Goal: Task Accomplishment & Management: Complete application form

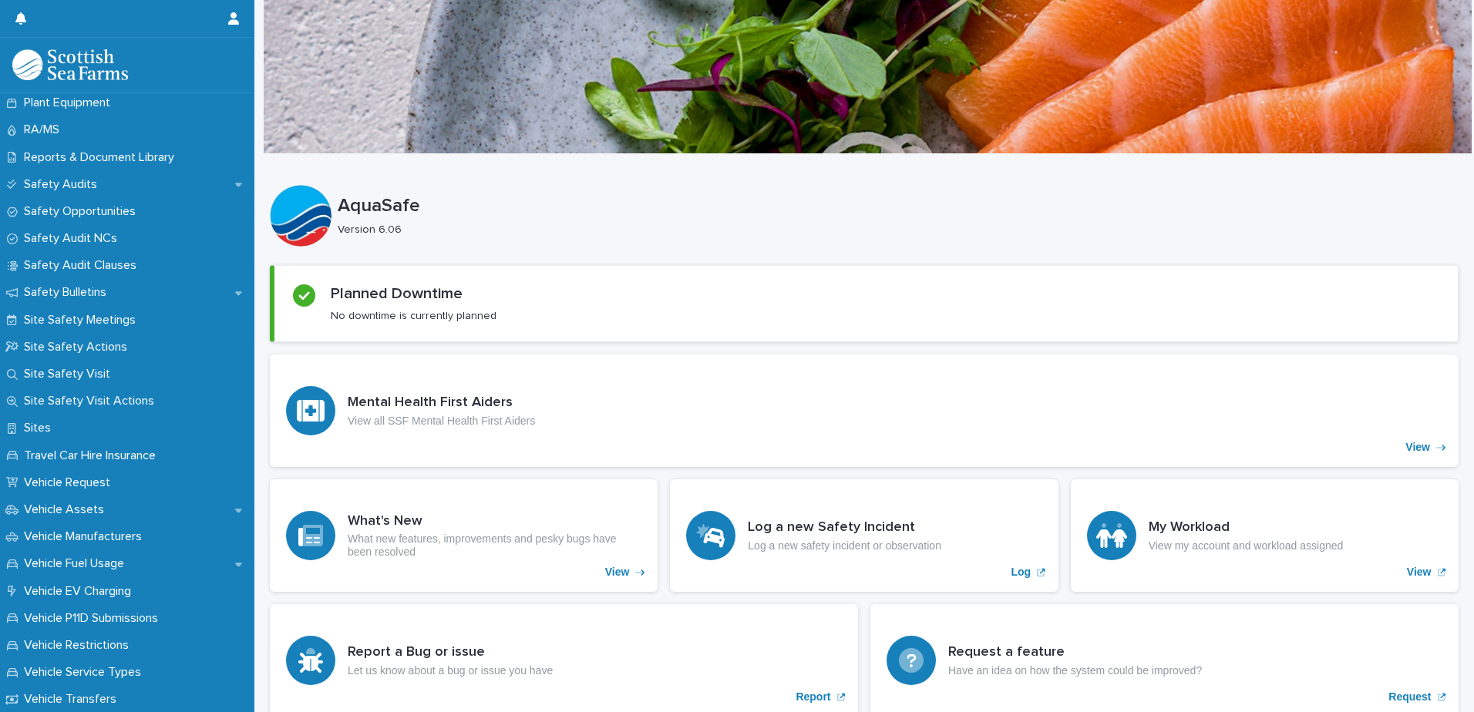
scroll to position [789, 0]
click at [72, 322] on p "Site Safety Meetings" at bounding box center [83, 321] width 130 height 15
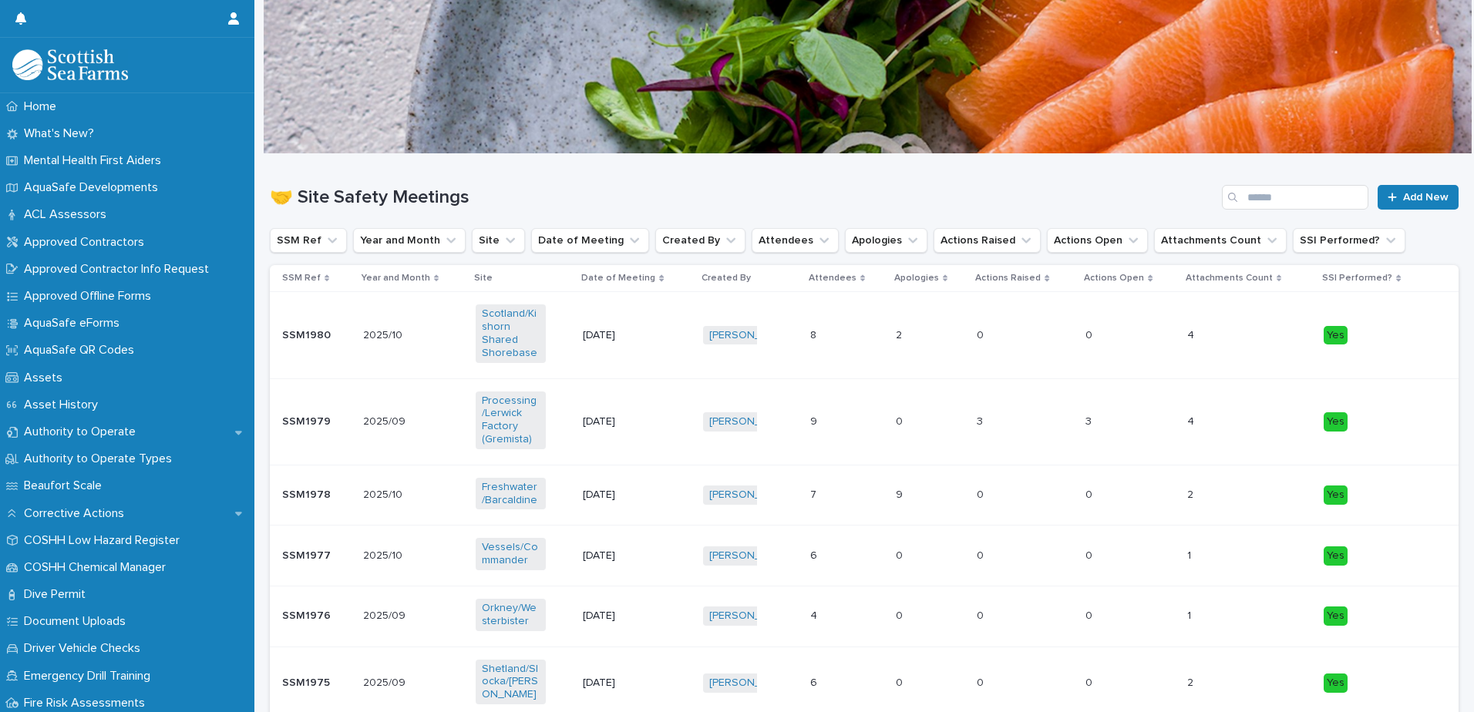
click at [433, 560] on div "2025/10 2025/10" at bounding box center [413, 555] width 100 height 25
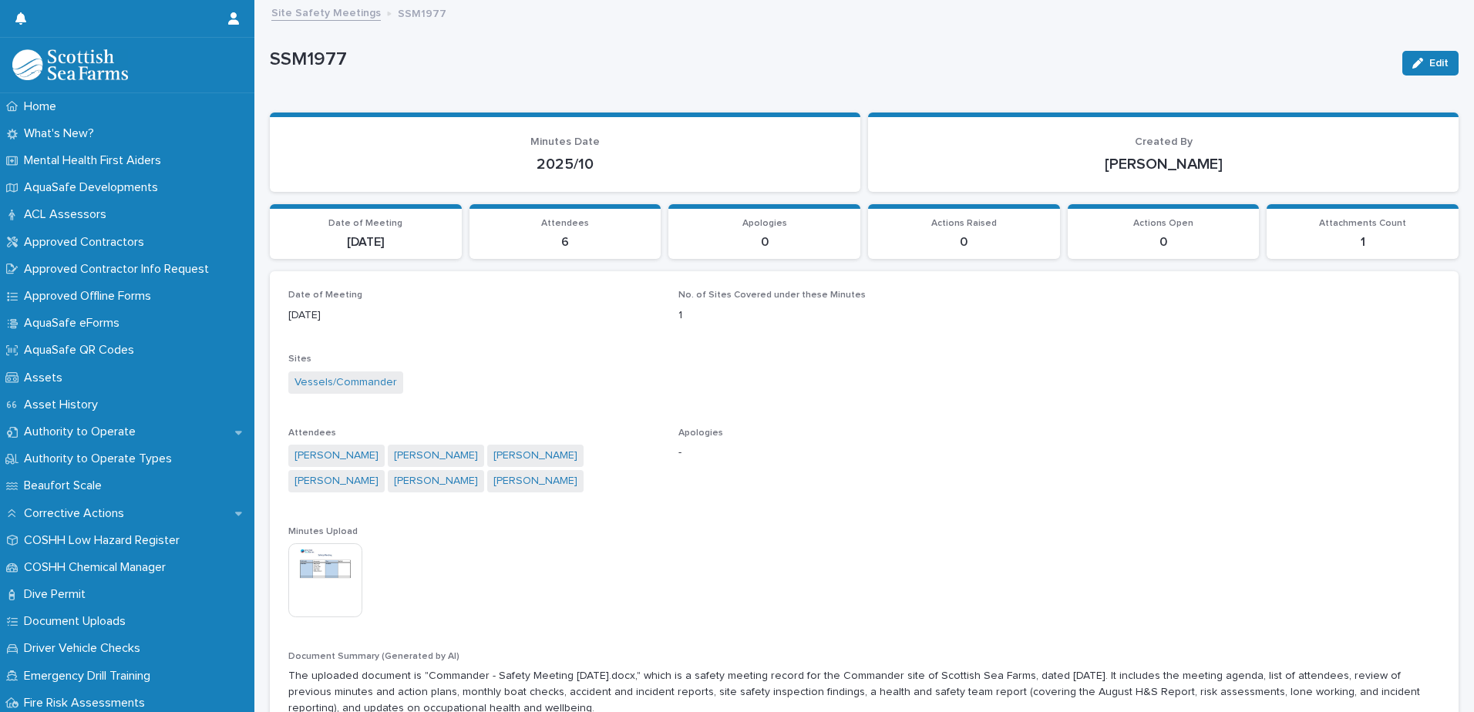
click at [582, 554] on div "This file cannot be opened Download File" at bounding box center [864, 581] width 1152 height 77
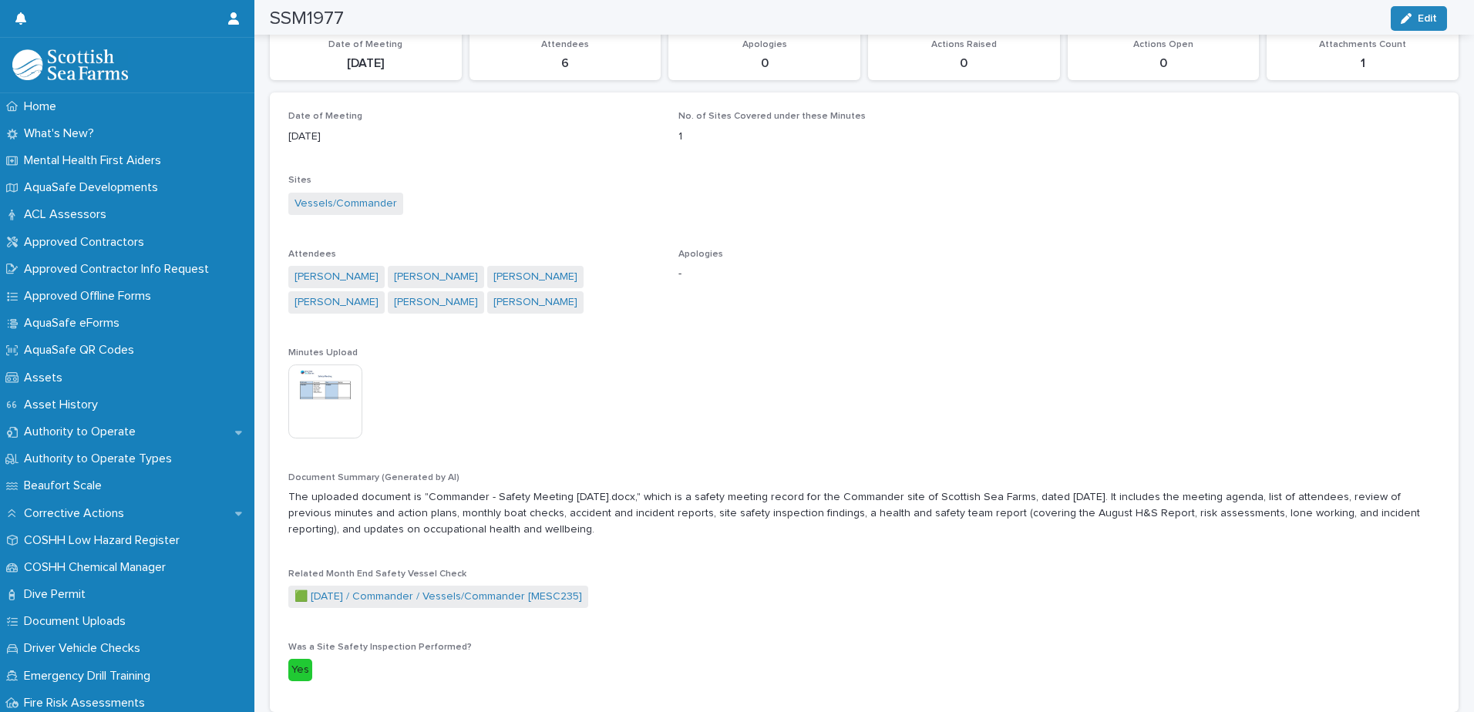
scroll to position [180, 0]
click at [402, 597] on link "🟩 [DATE] / Commander / Vessels/Commander [MESC235]" at bounding box center [438, 596] width 288 height 16
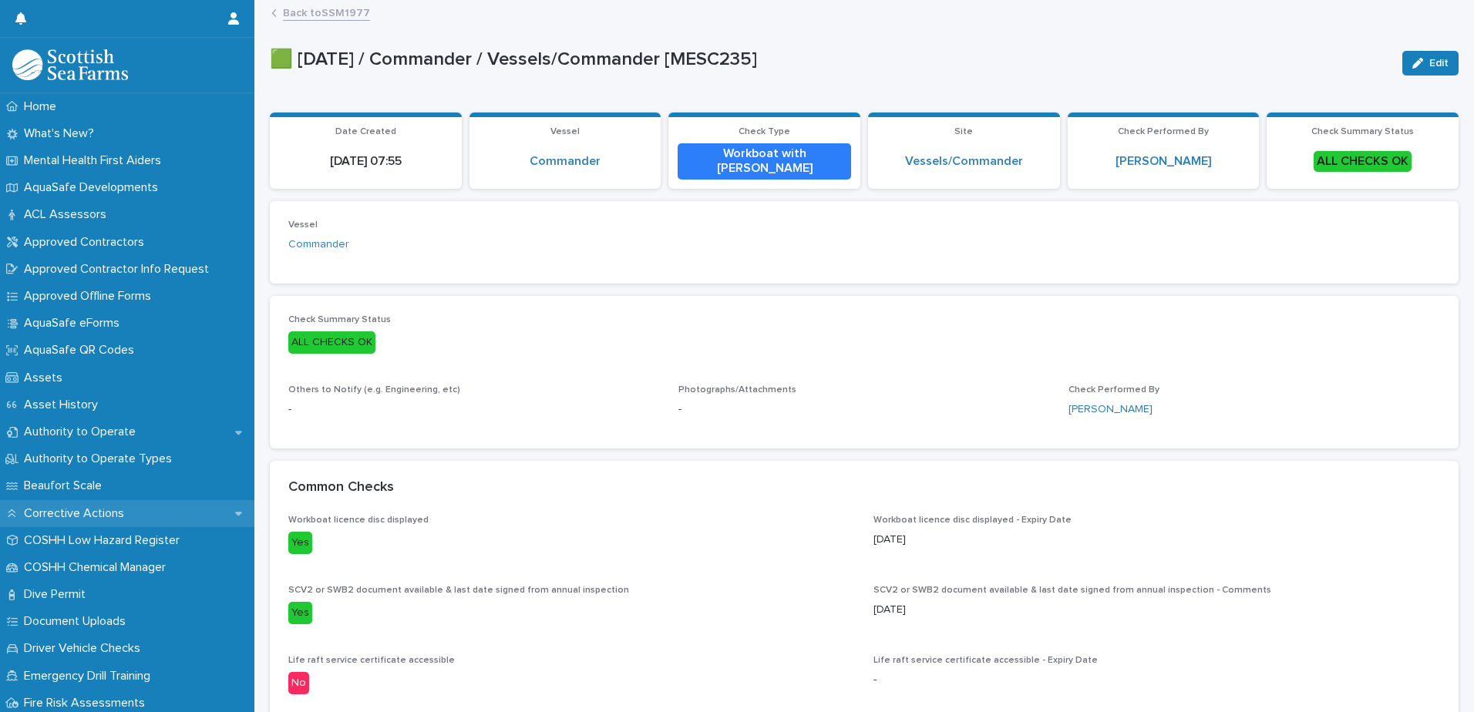
click at [118, 513] on p "Corrective Actions" at bounding box center [77, 513] width 119 height 15
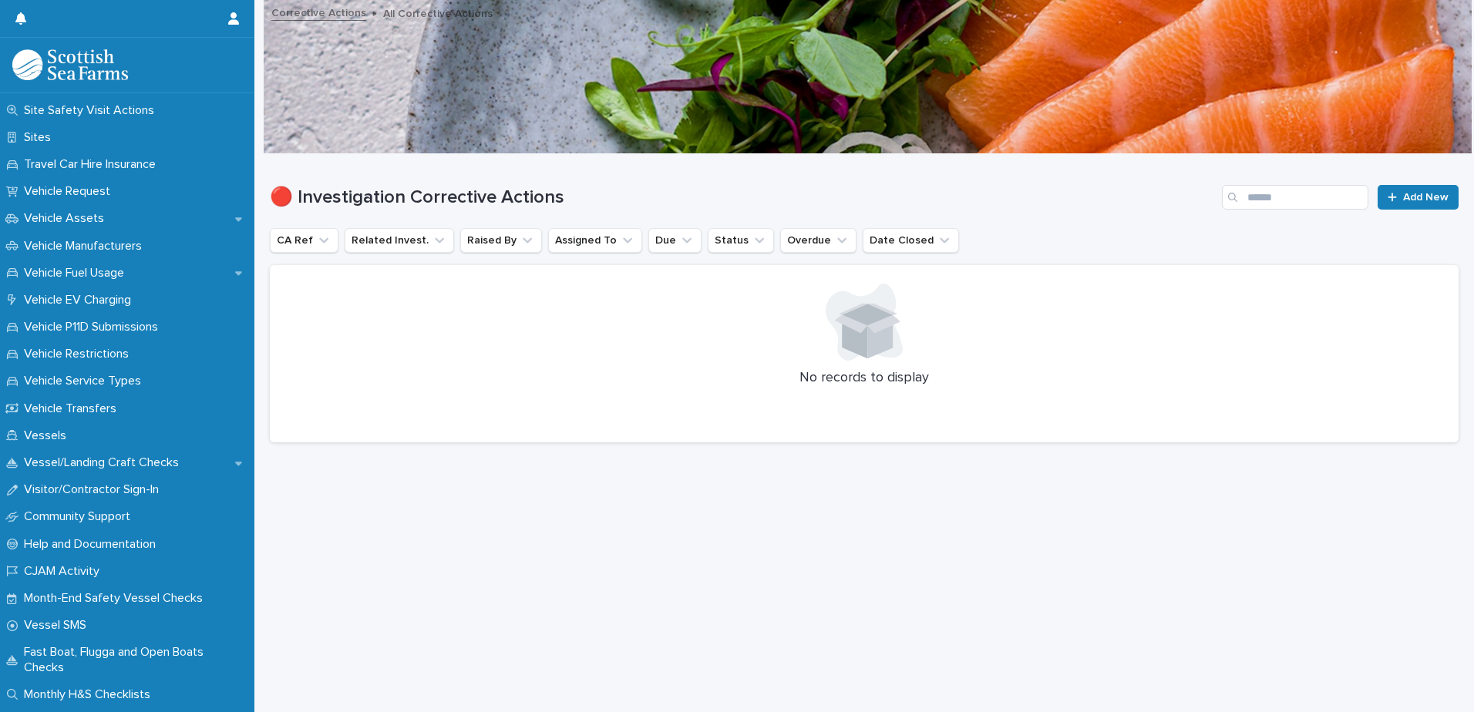
scroll to position [1188, 0]
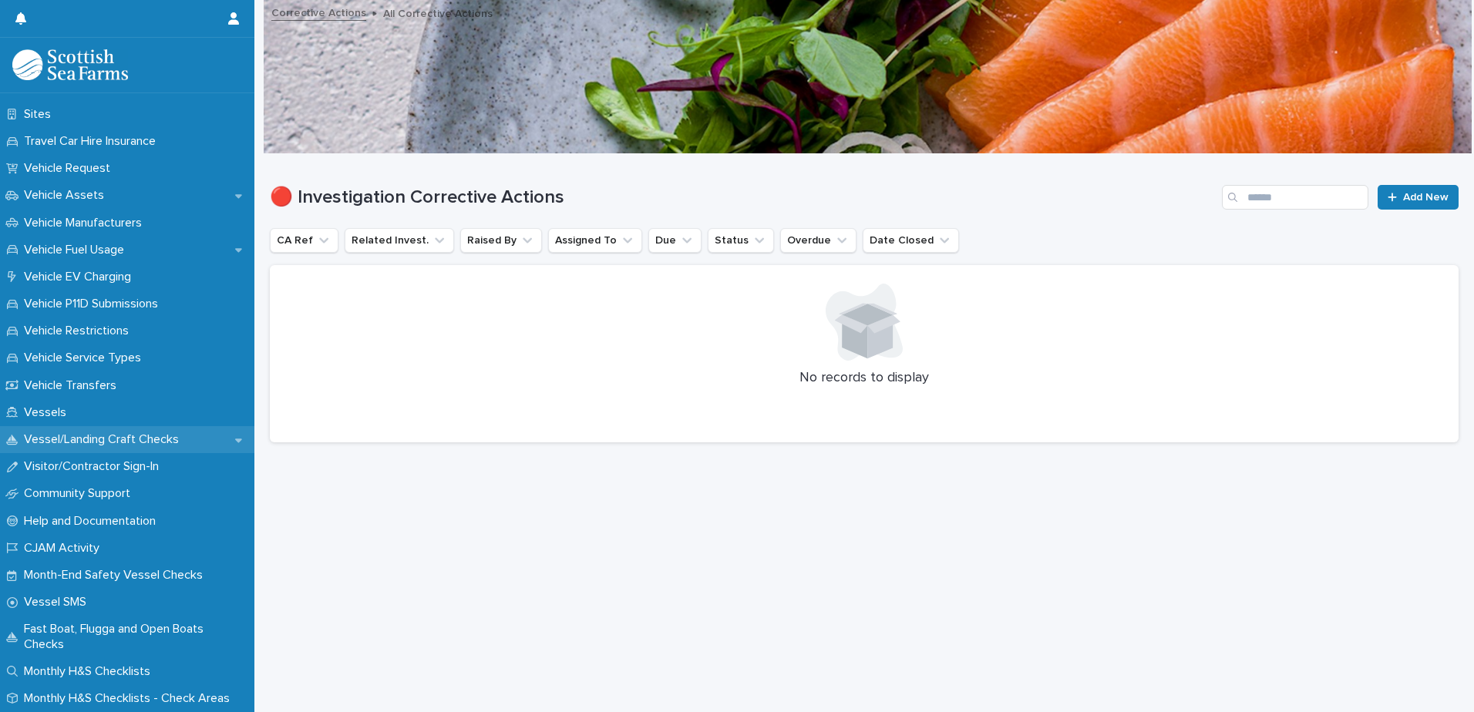
click at [146, 438] on p "Vessel/Landing Craft Checks" at bounding box center [104, 439] width 173 height 15
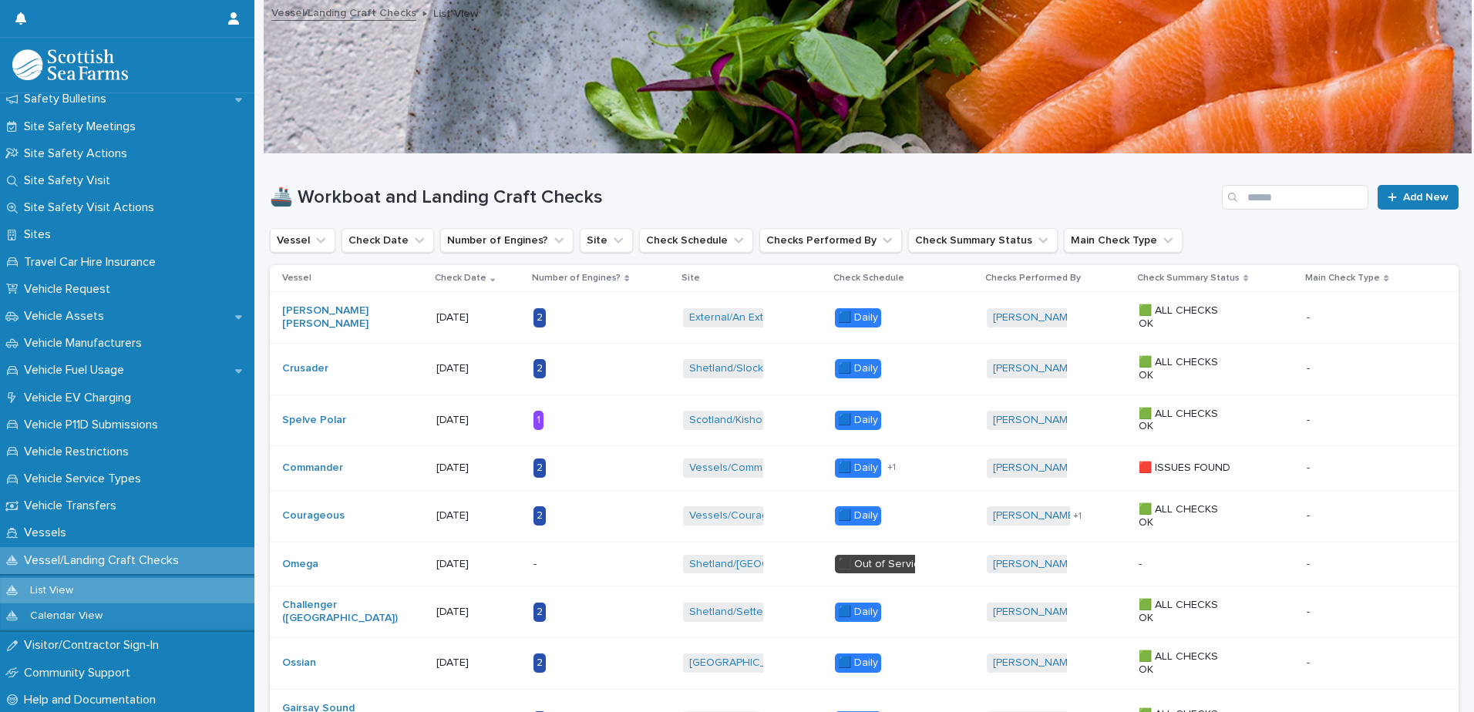
scroll to position [984, 0]
click at [82, 533] on div "Vessels" at bounding box center [127, 532] width 254 height 27
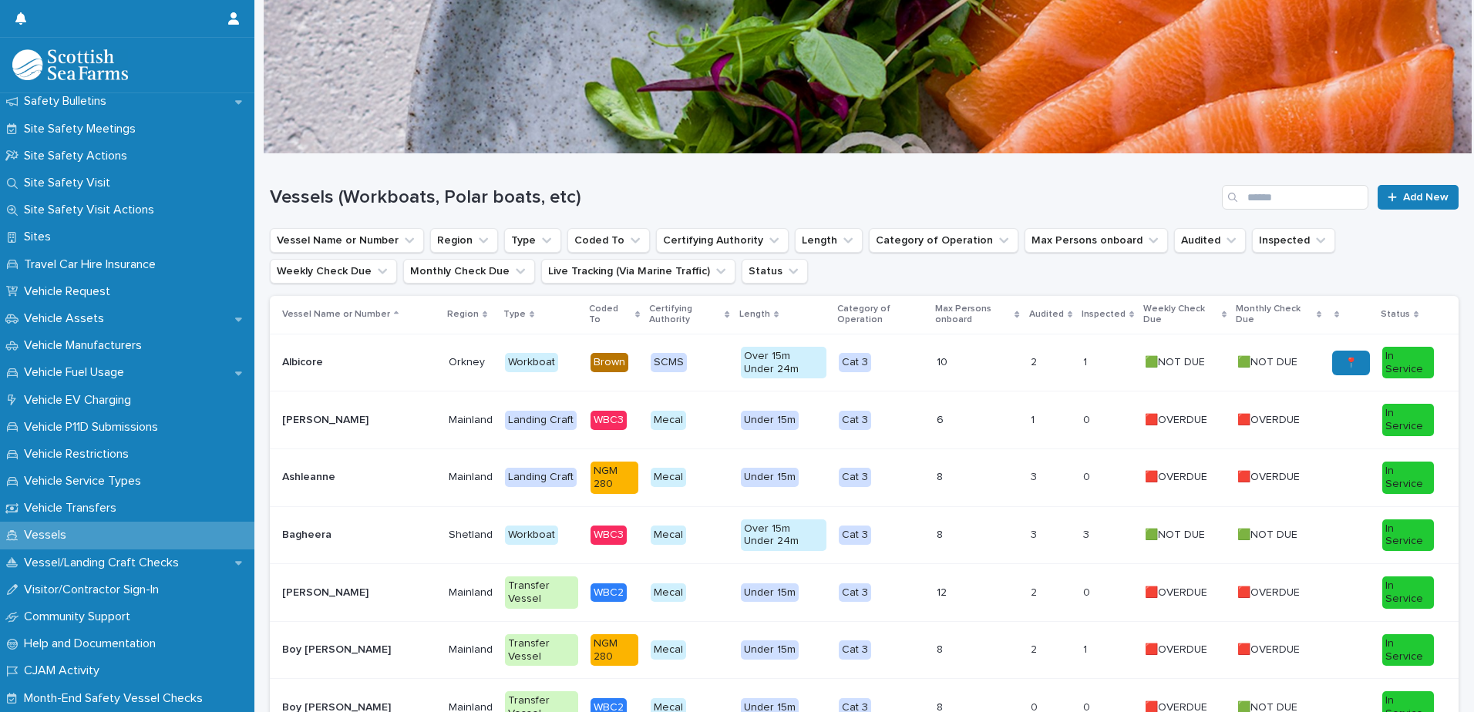
scroll to position [950, 0]
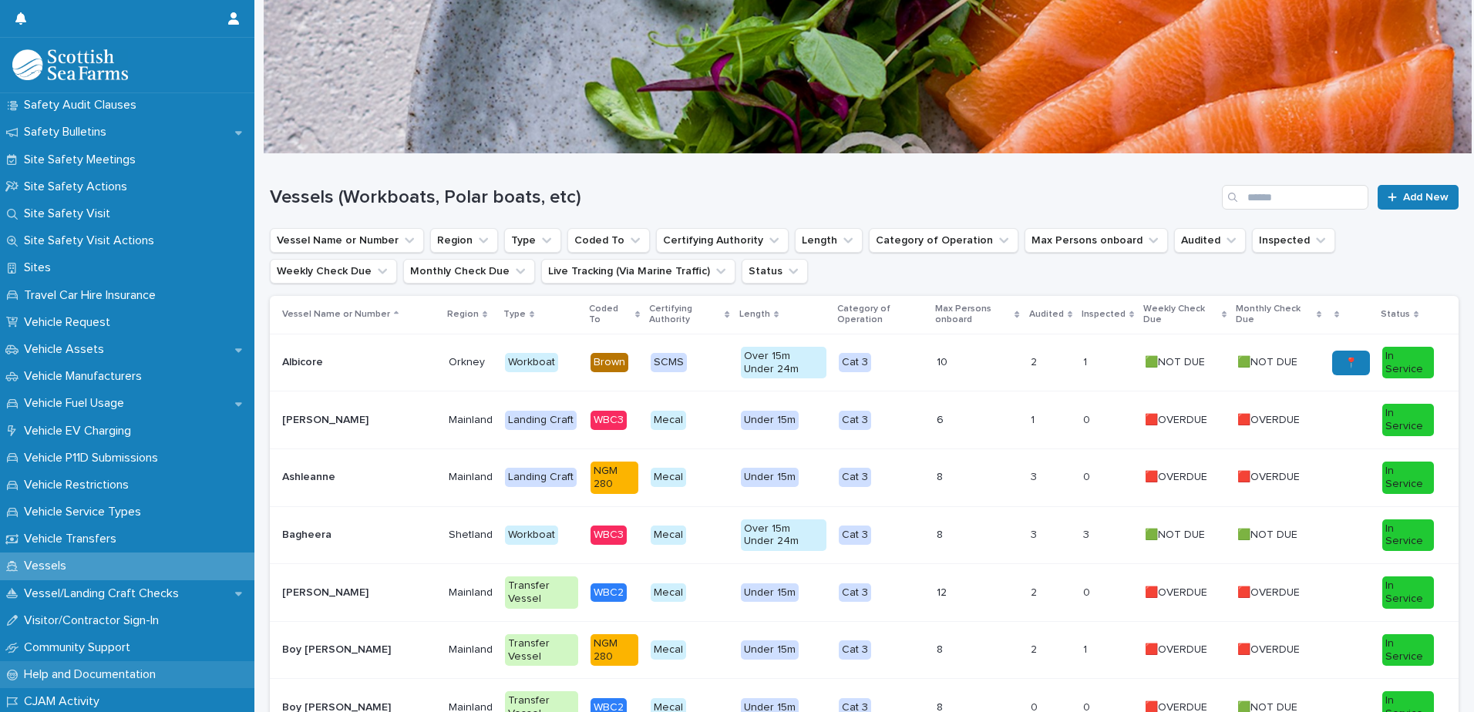
click at [116, 672] on p "Help and Documentation" at bounding box center [93, 675] width 150 height 15
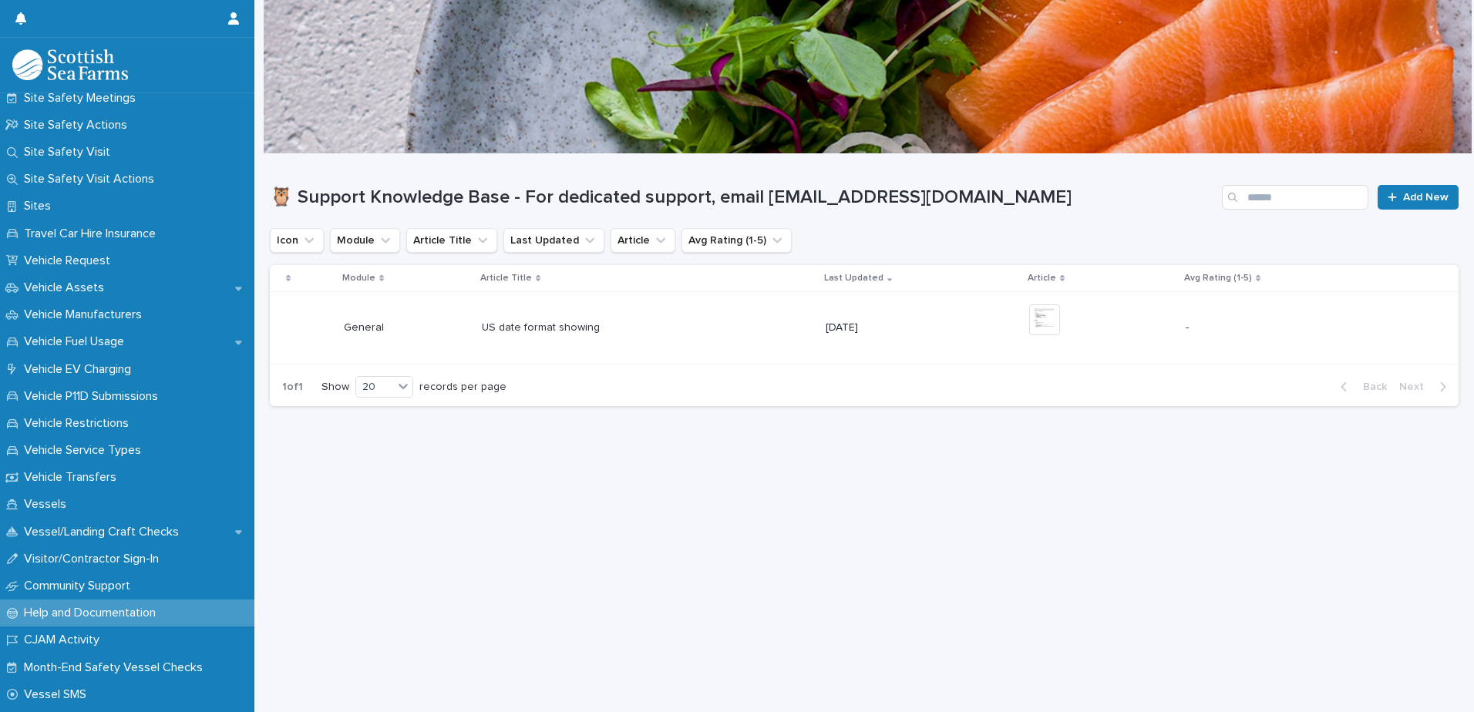
scroll to position [1105, 0]
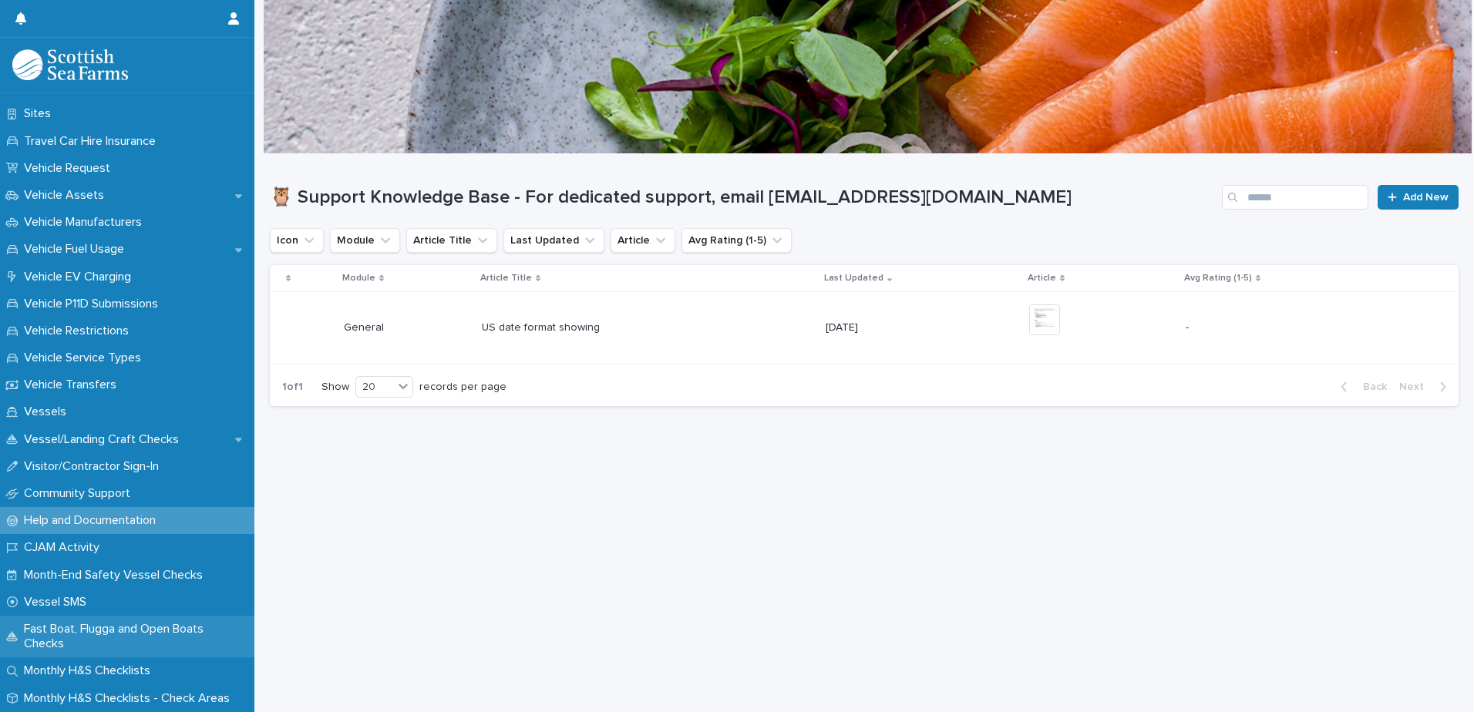
click at [134, 628] on p "Fast Boat, Flugga and Open Boats Checks" at bounding box center [136, 636] width 237 height 29
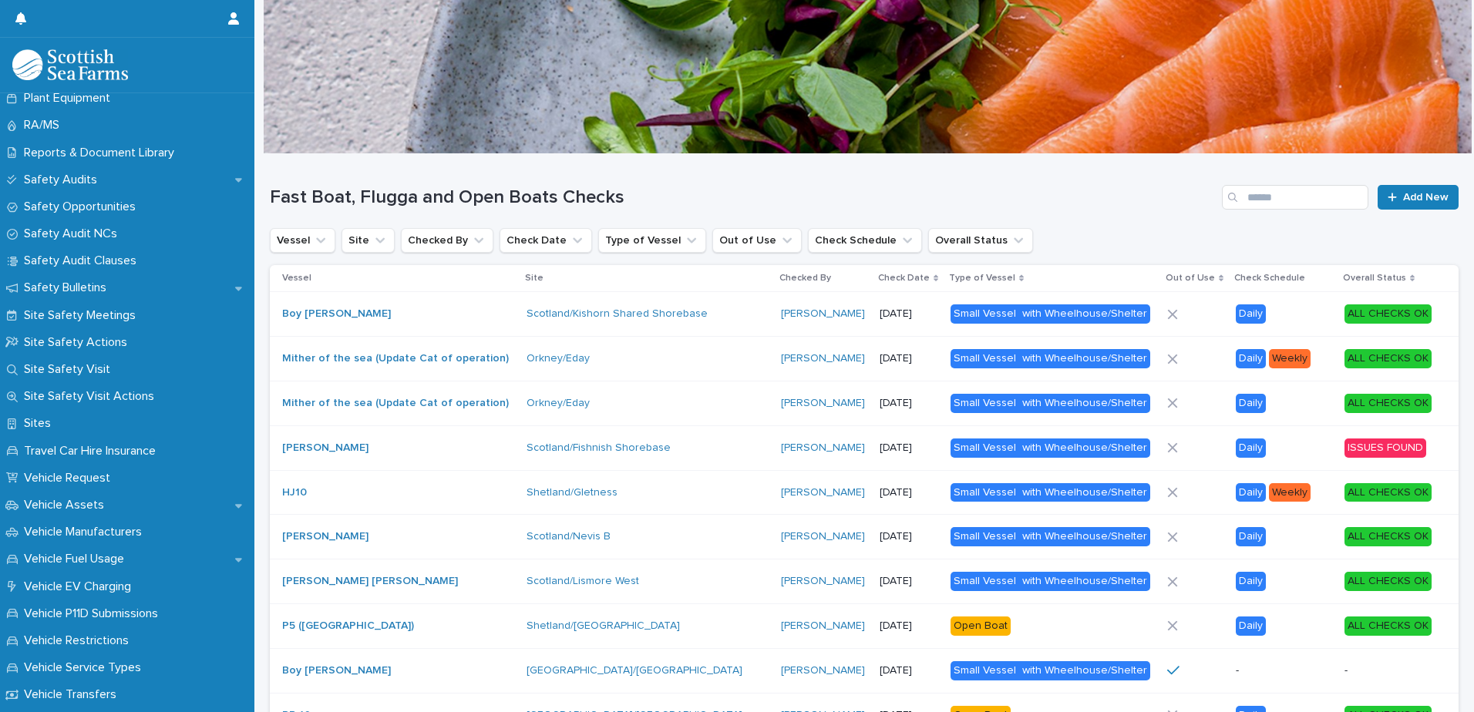
scroll to position [1105, 0]
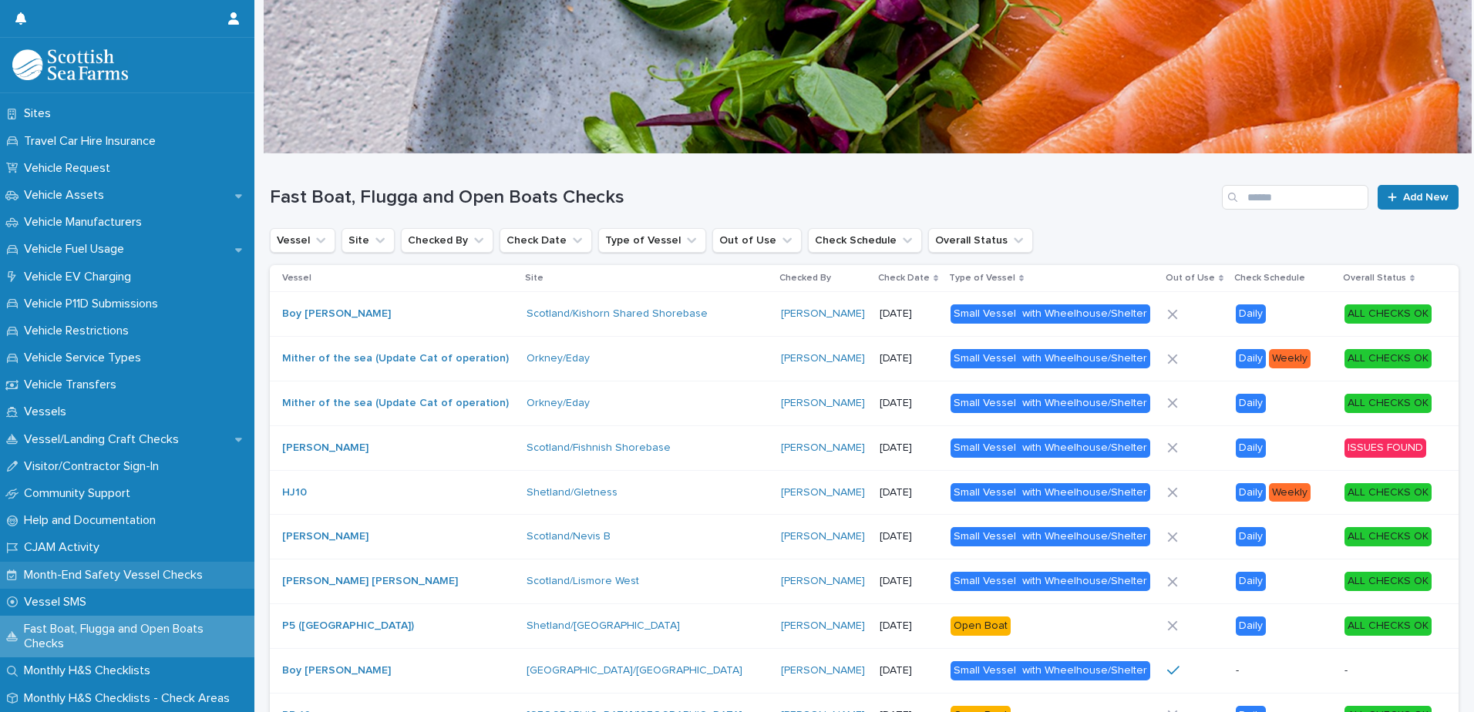
click at [69, 569] on p "Month-End Safety Vessel Checks" at bounding box center [116, 575] width 197 height 15
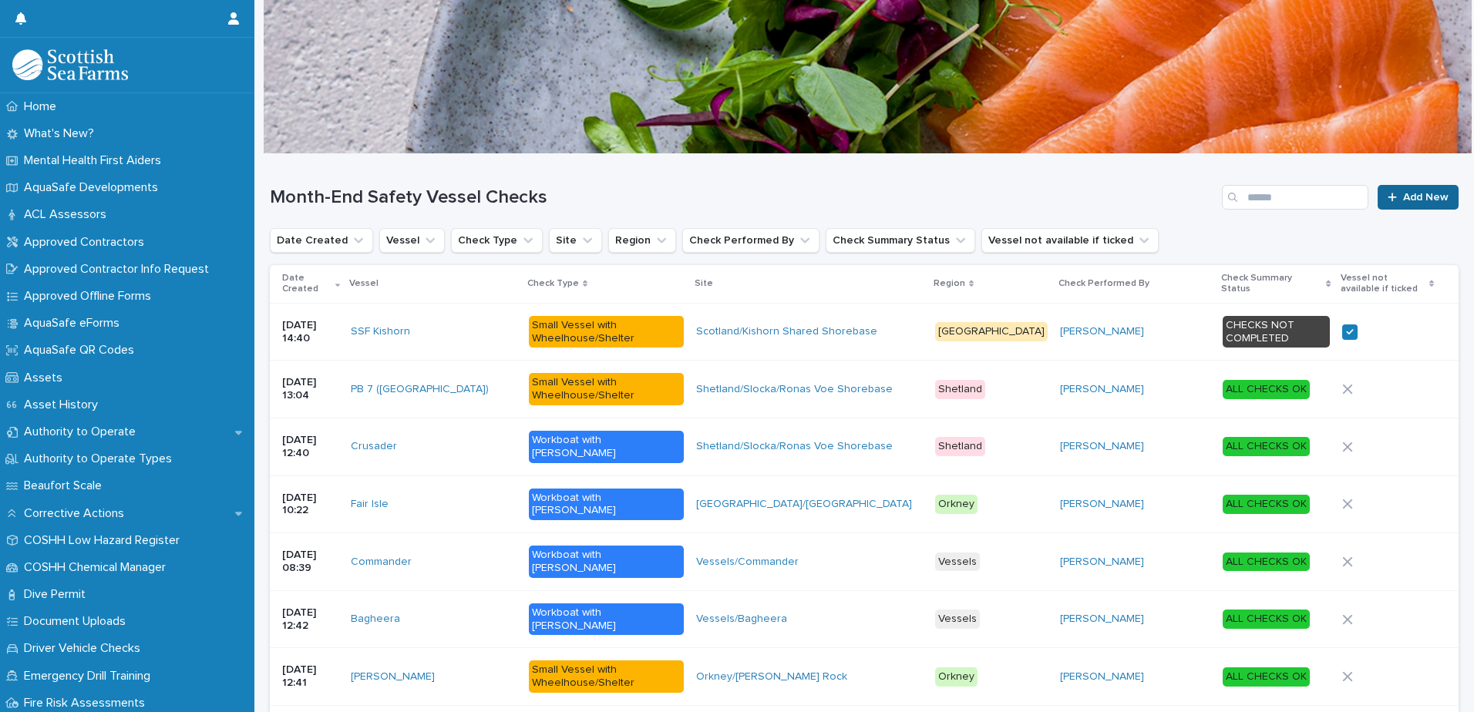
click at [1416, 190] on link "Add New" at bounding box center [1417, 197] width 81 height 25
click at [484, 383] on div "PB 7 ([GEOGRAPHIC_DATA])" at bounding box center [434, 389] width 166 height 13
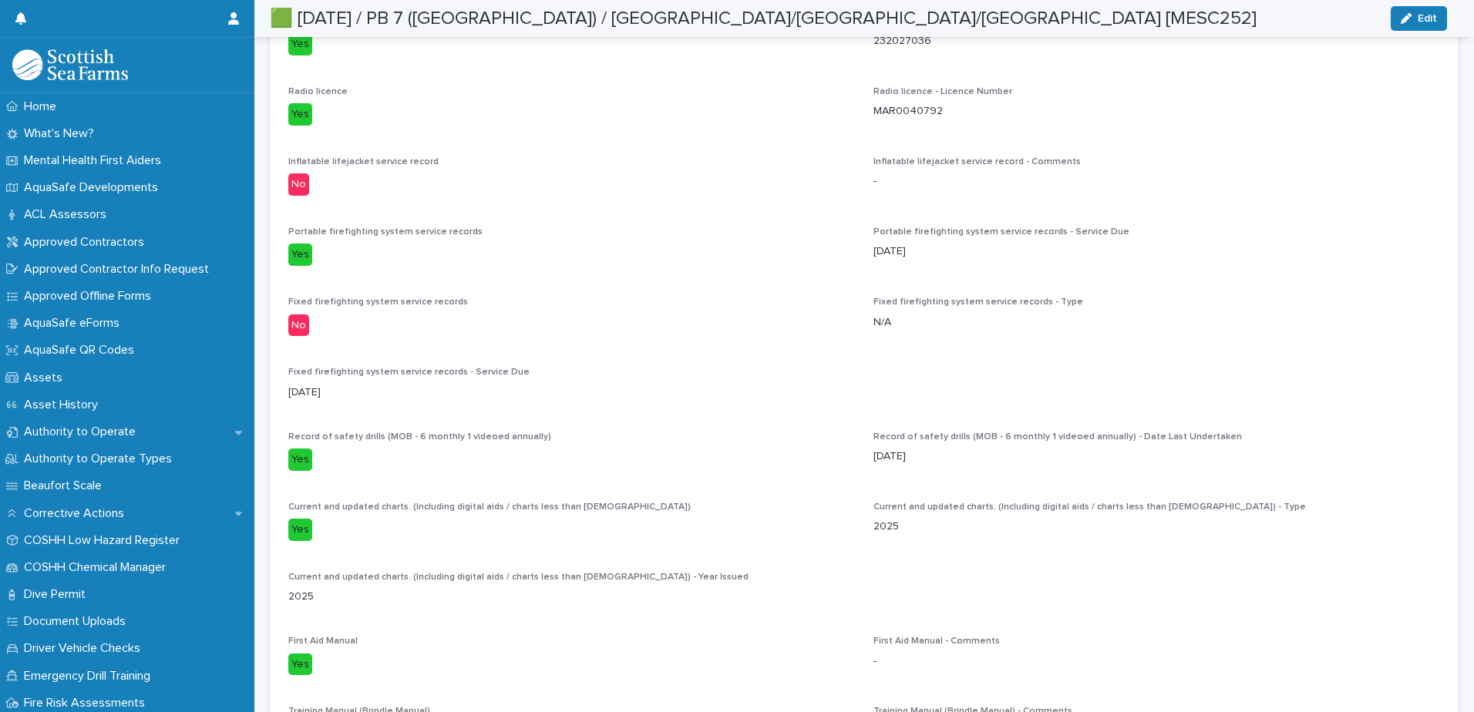
scroll to position [779, 0]
click at [634, 462] on p "Yes" at bounding box center [571, 460] width 567 height 22
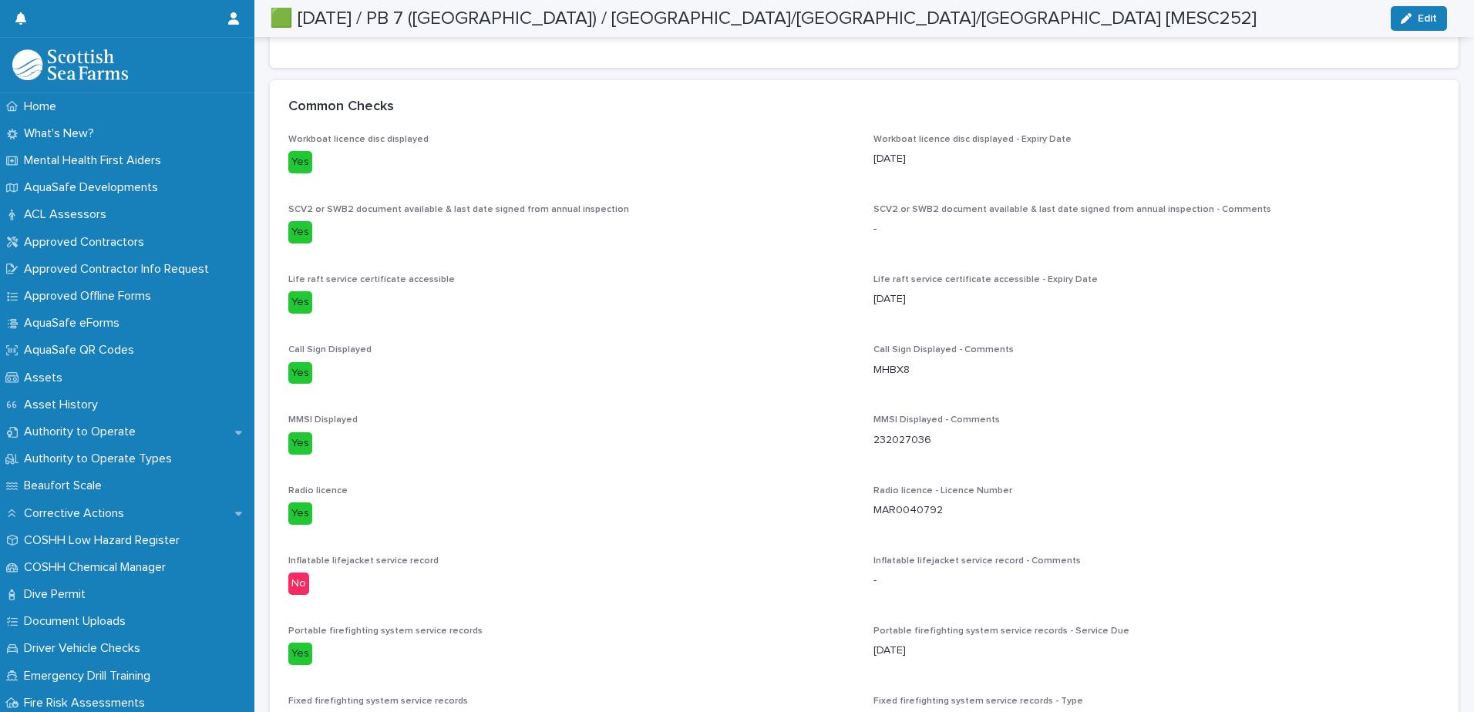
scroll to position [0, 0]
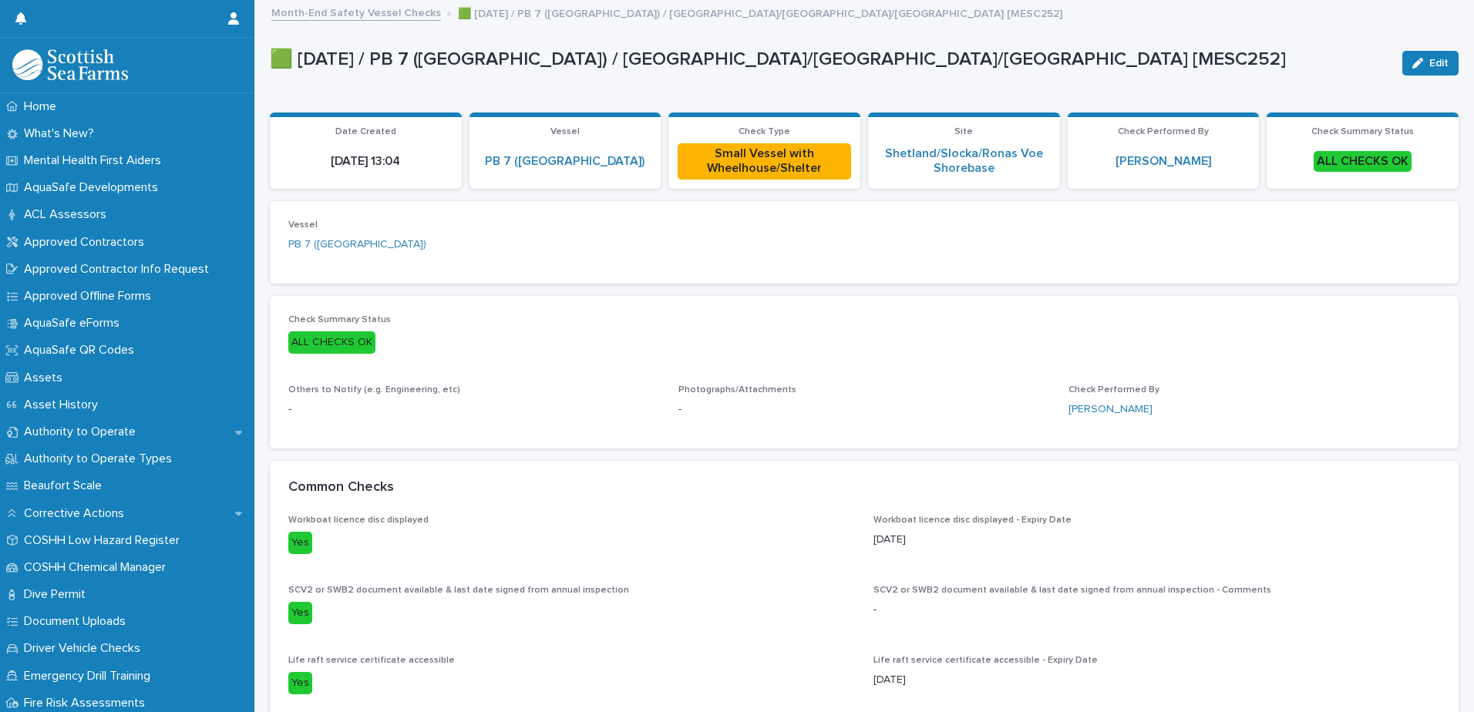
click at [363, 10] on link "Month-End Safety Vessel Checks" at bounding box center [356, 12] width 170 height 18
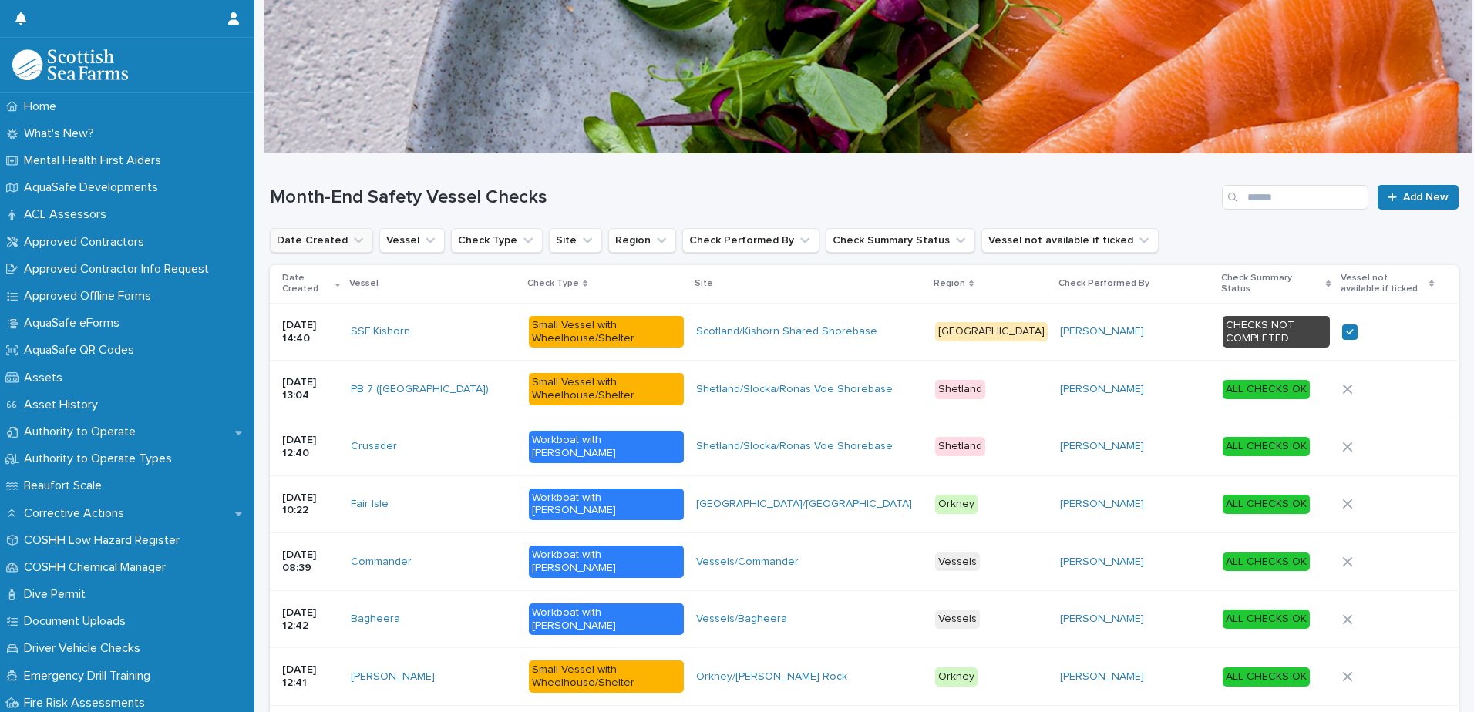
click at [306, 235] on button "Date Created" at bounding box center [321, 240] width 103 height 25
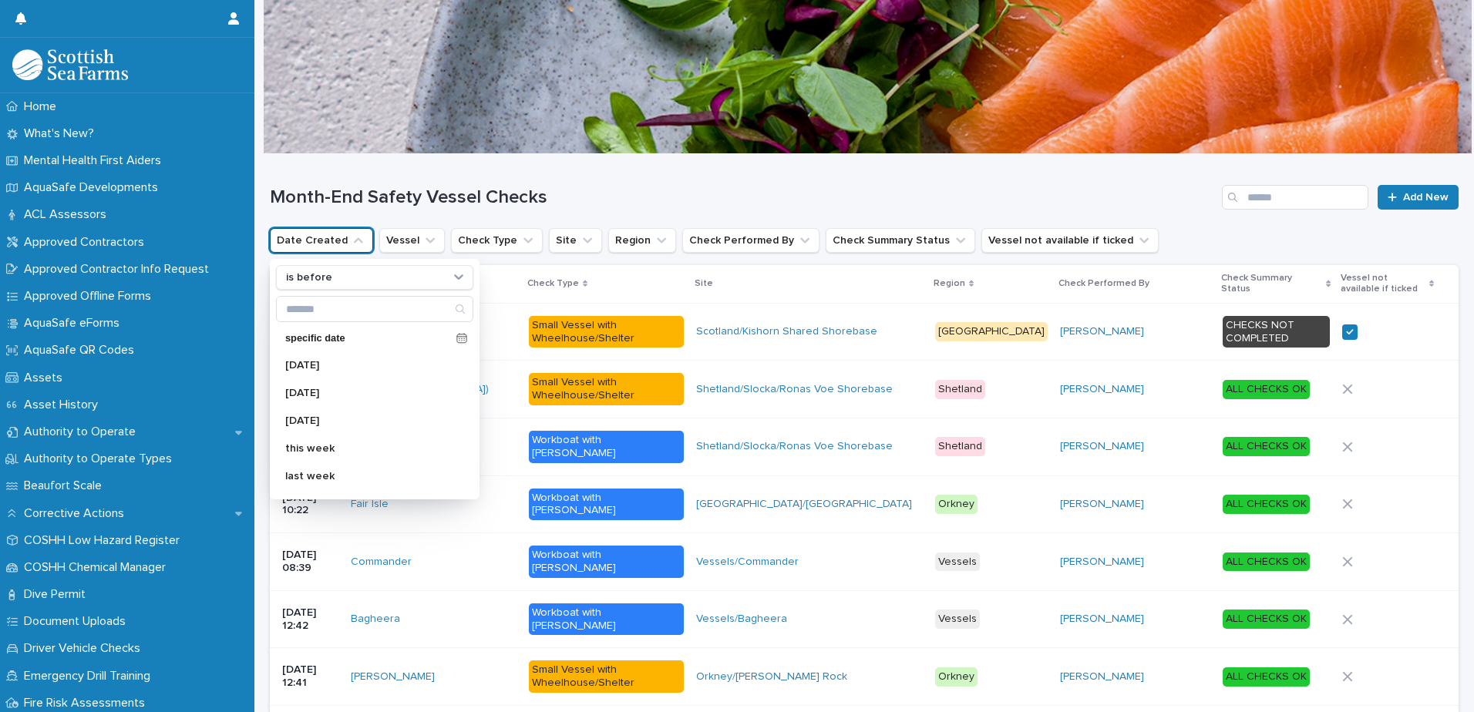
click at [585, 190] on h1 "Month-End Safety Vessel Checks" at bounding box center [743, 198] width 946 height 22
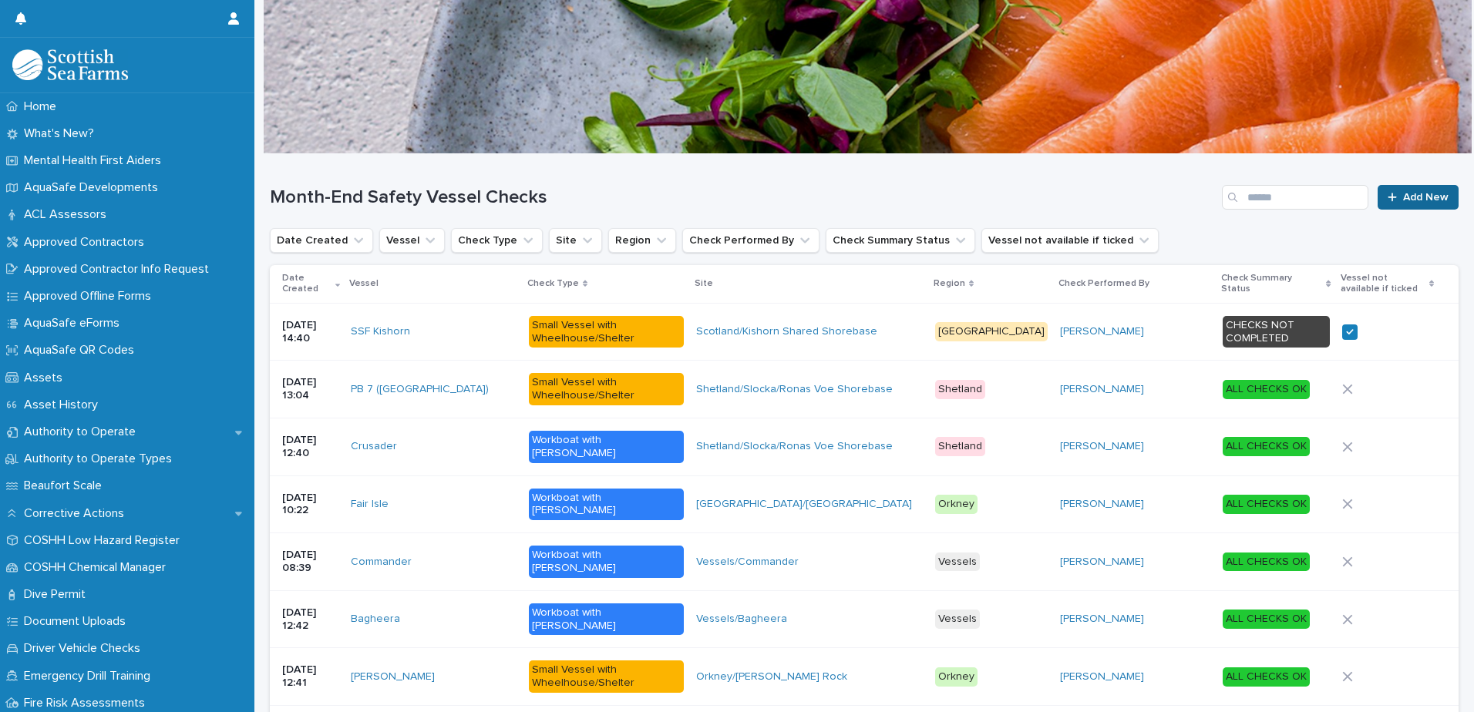
click at [1387, 197] on div at bounding box center [1394, 197] width 15 height 11
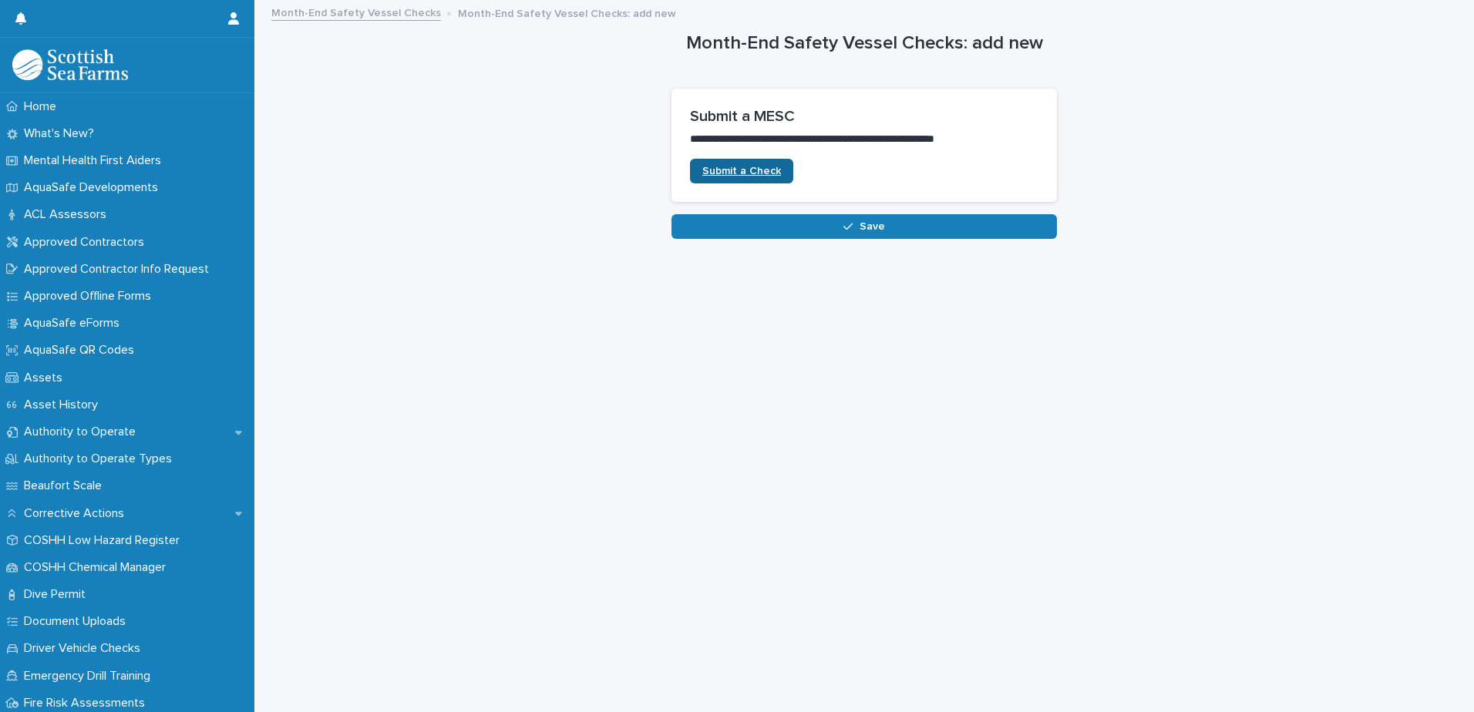
click at [736, 169] on span "Submit a Check" at bounding box center [741, 171] width 79 height 11
click at [735, 170] on span "Submit a Check" at bounding box center [741, 171] width 79 height 11
